Goal: Information Seeking & Learning: Learn about a topic

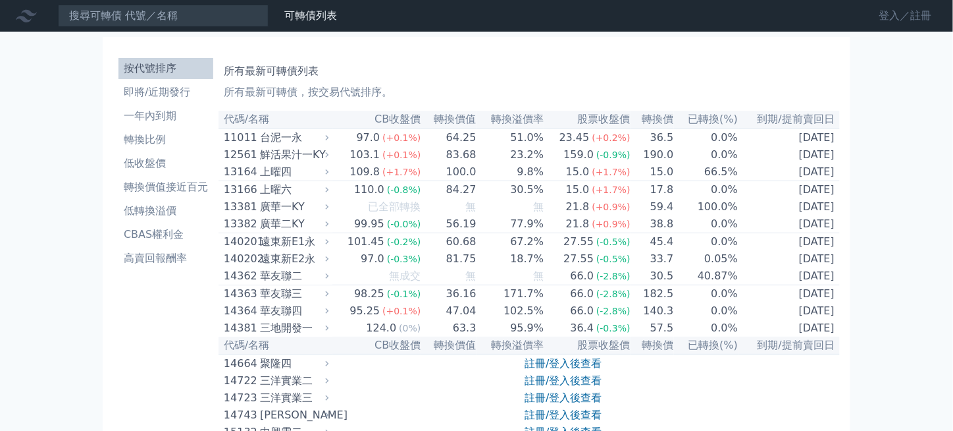
click at [889, 16] on link "登入／註冊" at bounding box center [906, 15] width 74 height 21
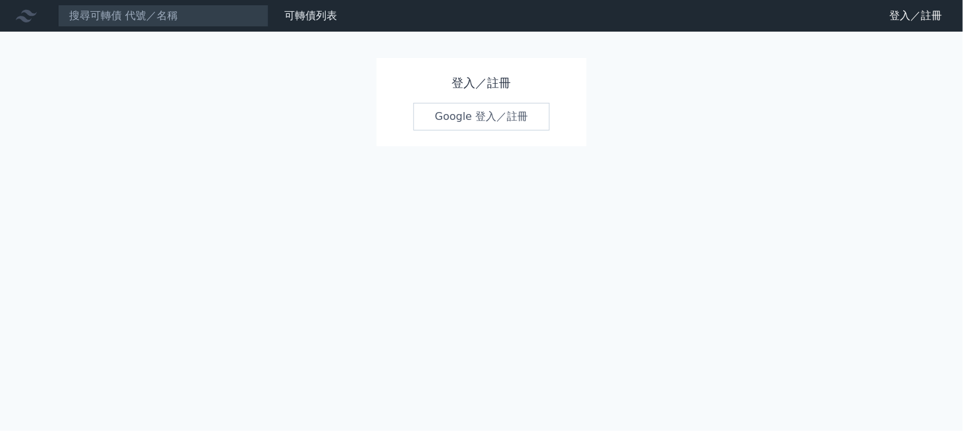
click at [477, 115] on link "Google 登入／註冊" at bounding box center [481, 117] width 137 height 28
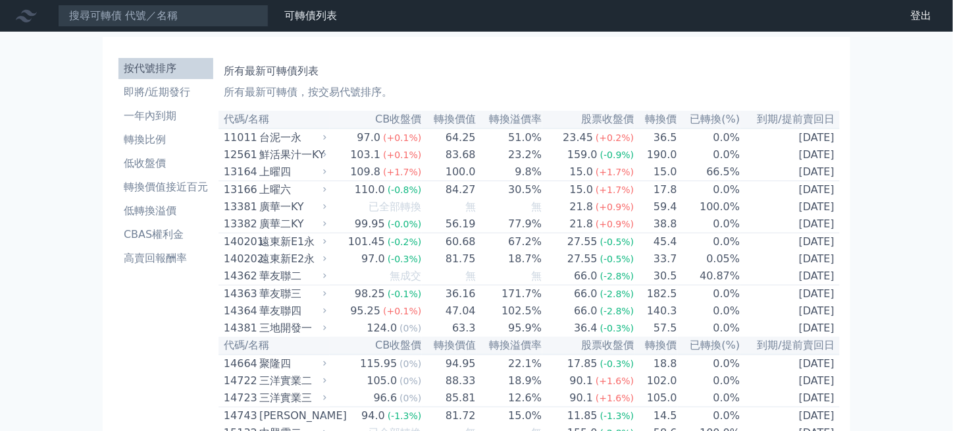
scroll to position [592, 0]
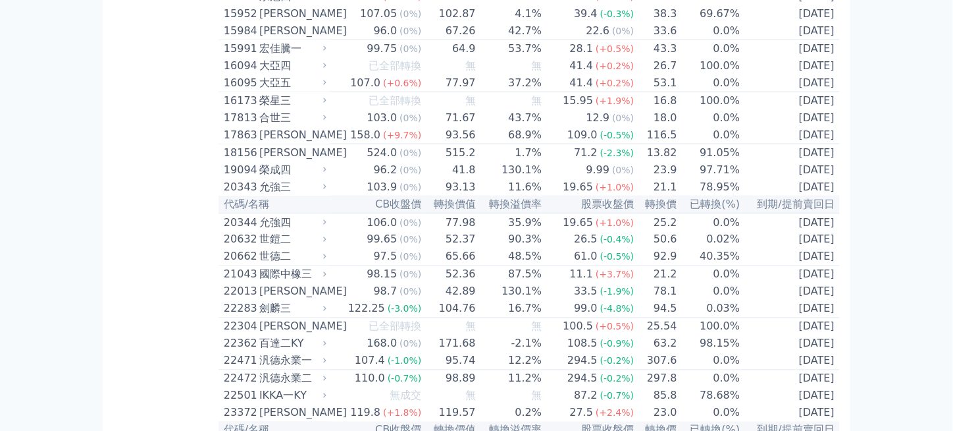
scroll to position [66, 0]
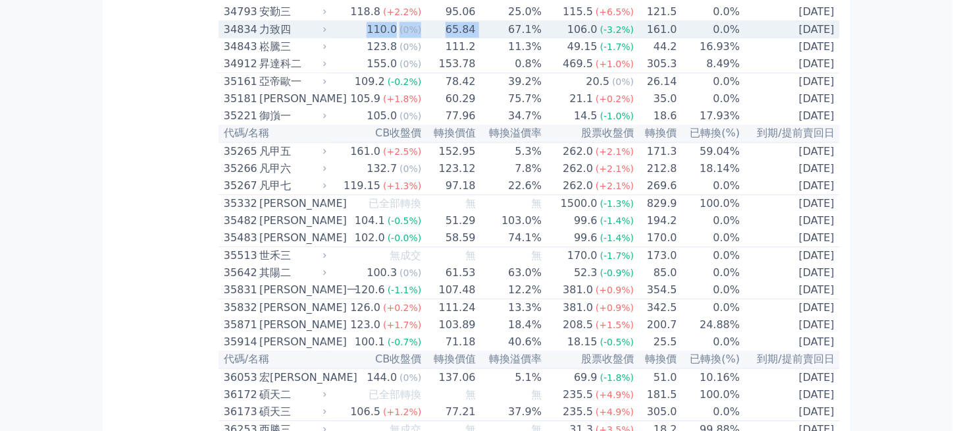
drag, startPoint x: 371, startPoint y: 214, endPoint x: 492, endPoint y: 214, distance: 121.1
click at [492, 39] on tr "34834 力致四 110.0 (0%) 65.84 67.1% 106.0 (-3.2%) 161.0 0.0% [DATE]" at bounding box center [529, 30] width 621 height 18
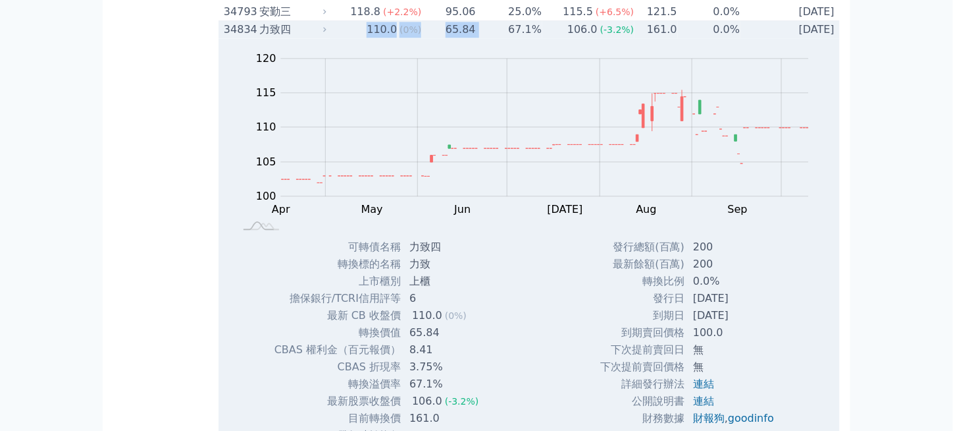
click at [381, 38] on div "110.0" at bounding box center [382, 30] width 36 height 16
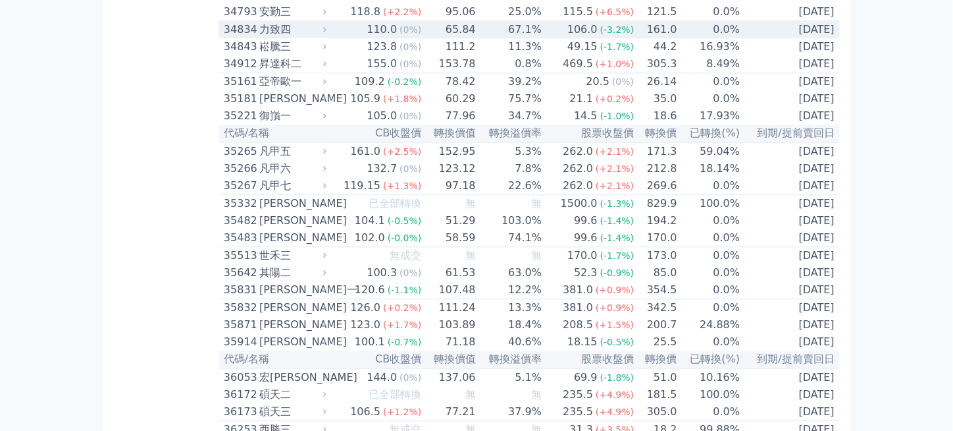
click at [245, 38] on div "34834" at bounding box center [240, 30] width 32 height 16
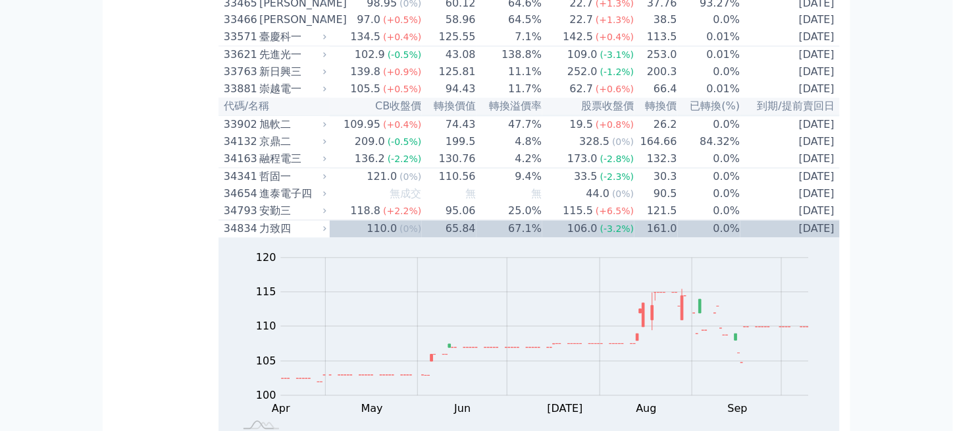
scroll to position [2498, 0]
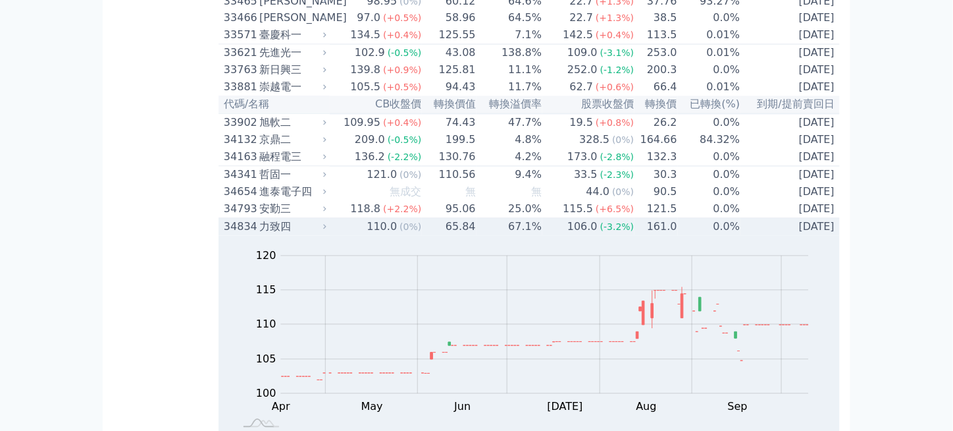
click at [283, 235] on div "力致四" at bounding box center [291, 227] width 65 height 16
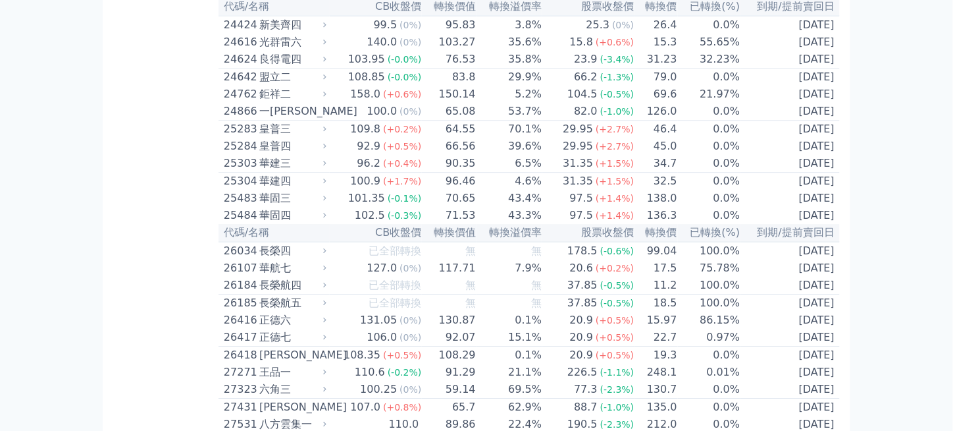
scroll to position [1251, 0]
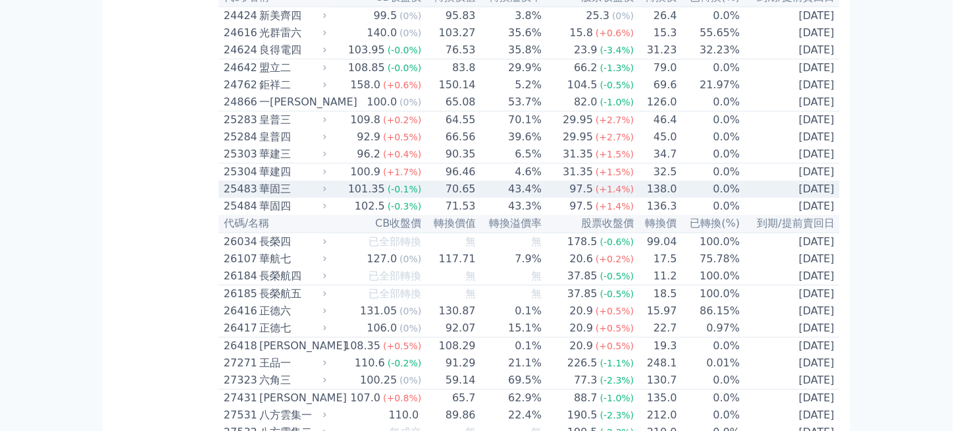
click at [294, 197] on div "華固三" at bounding box center [291, 189] width 65 height 16
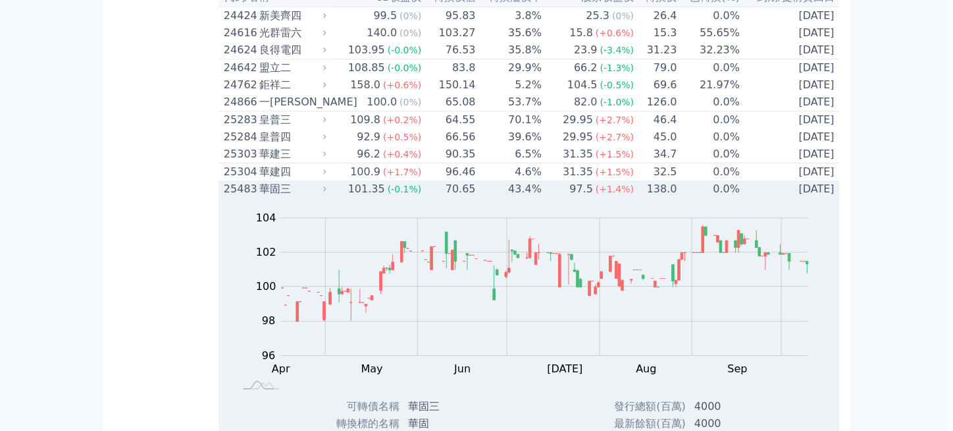
click at [294, 197] on div "華固三" at bounding box center [291, 189] width 65 height 16
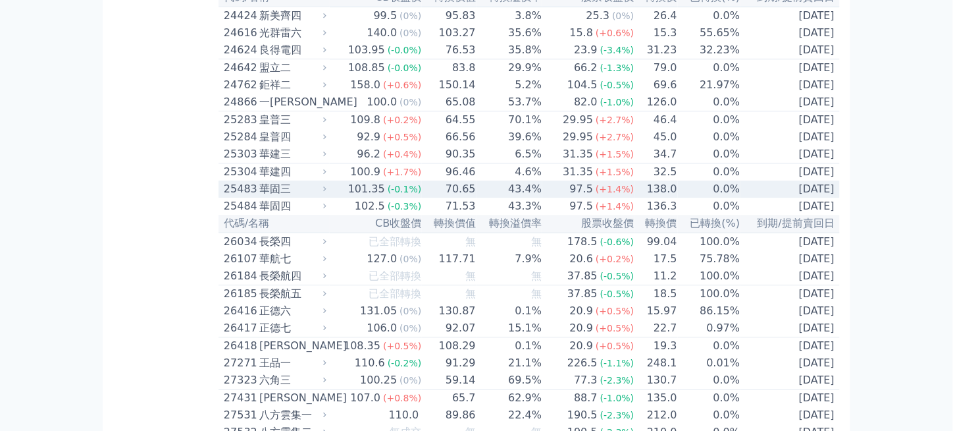
click at [299, 197] on div "華固三" at bounding box center [291, 189] width 65 height 16
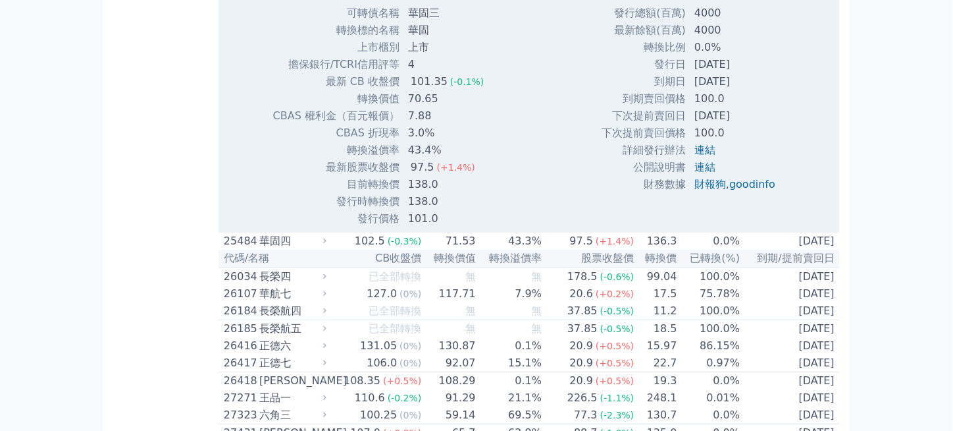
scroll to position [1646, 0]
drag, startPoint x: 664, startPoint y: 213, endPoint x: 775, endPoint y: 211, distance: 111.3
click at [775, 122] on tr "下次提前賣回日 [DATE]" at bounding box center [693, 113] width 185 height 17
click at [775, 122] on td "[DATE]" at bounding box center [736, 113] width 99 height 17
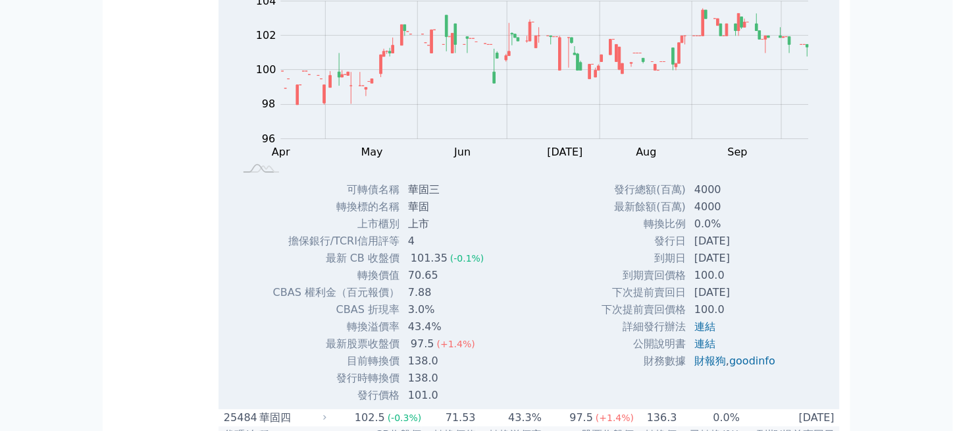
scroll to position [1448, 0]
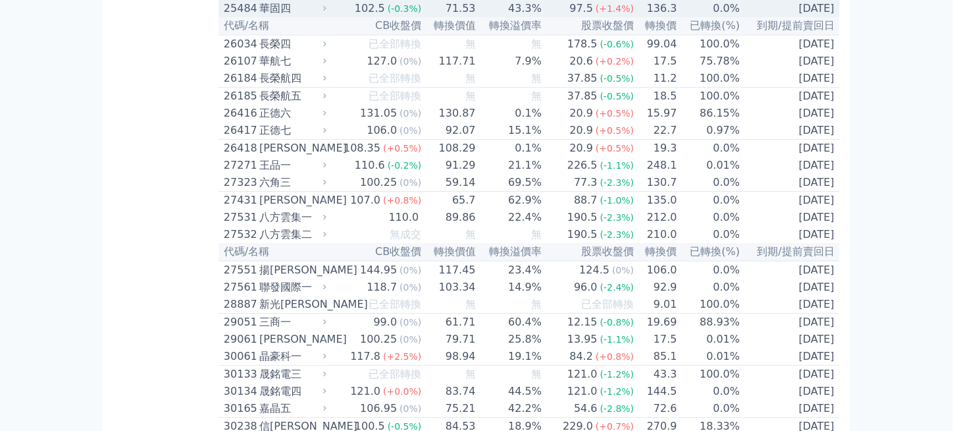
click at [296, 16] on div "華固四" at bounding box center [291, 9] width 65 height 16
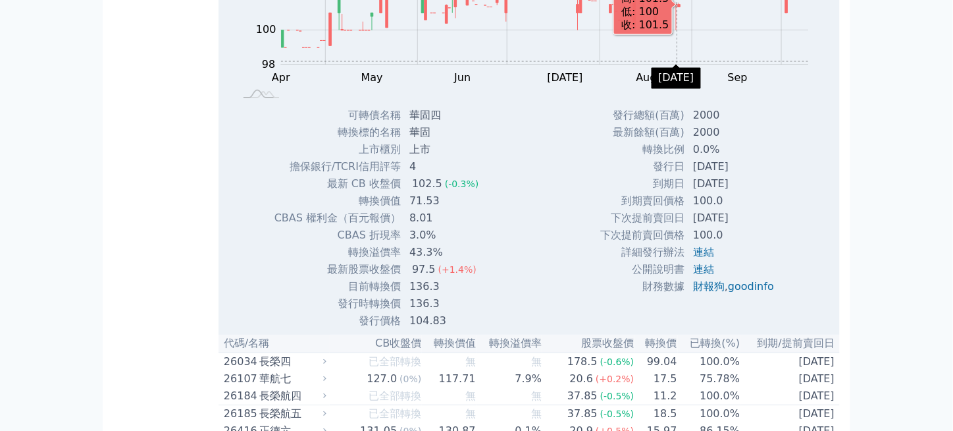
scroll to position [1580, 0]
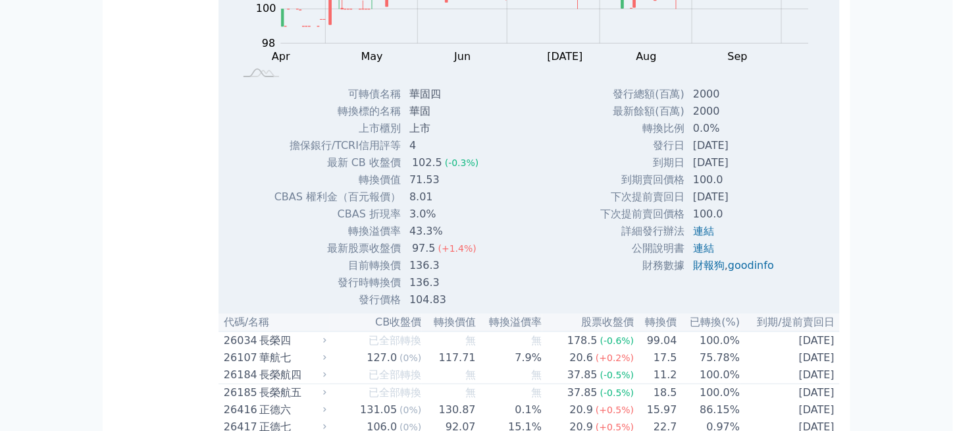
drag, startPoint x: 684, startPoint y: 296, endPoint x: 728, endPoint y: 300, distance: 44.3
click at [733, 205] on td "[DATE]" at bounding box center [734, 196] width 99 height 17
click at [604, 205] on td "下次提前賣回日" at bounding box center [643, 196] width 86 height 17
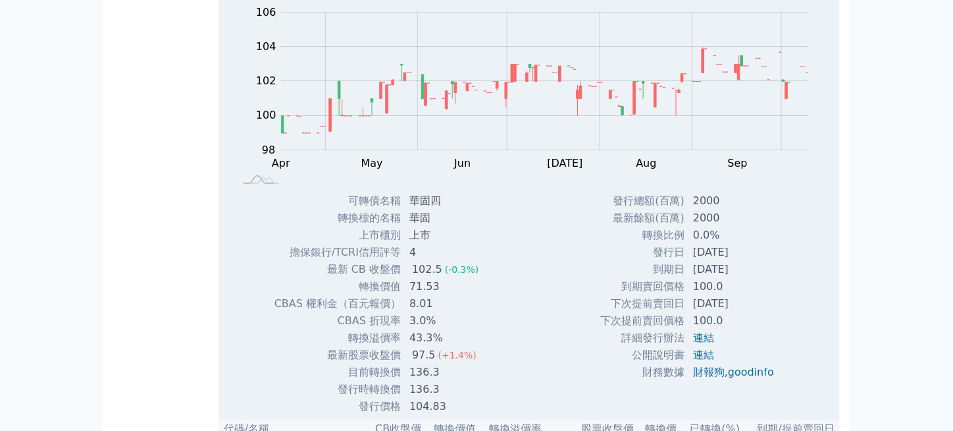
scroll to position [1382, 0]
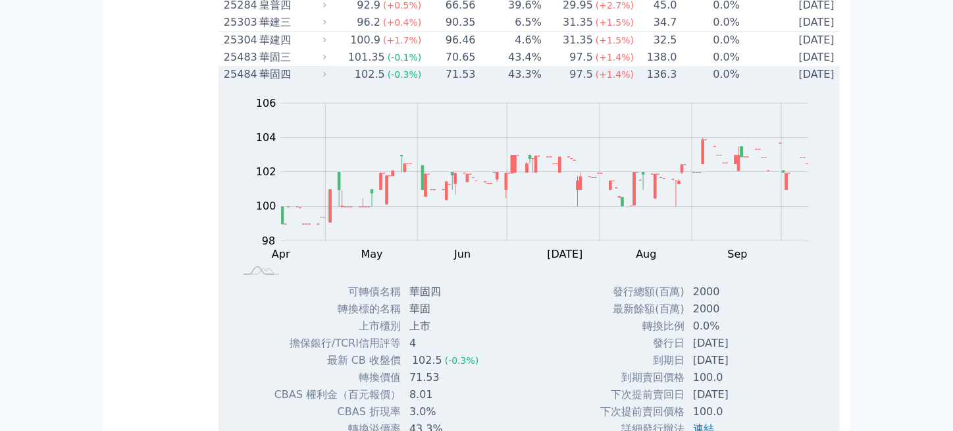
click at [324, 82] on div "華固四" at bounding box center [291, 74] width 65 height 16
